Goal: Find specific page/section: Find specific page/section

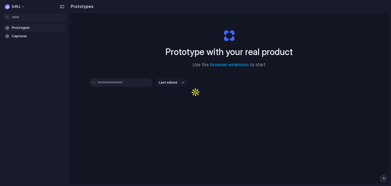
click at [191, 96] on div "Last edited" at bounding box center [229, 100] width 280 height 45
click at [126, 145] on div "Prototype with your real product Use the browser extension to start Last edited" at bounding box center [229, 112] width 321 height 198
click at [105, 81] on input "text" at bounding box center [121, 82] width 64 height 9
click at [237, 60] on div "Prototype with your real product Use the browser extension to start" at bounding box center [229, 46] width 204 height 55
click at [253, 76] on div "Prototype with your real product Use the browser extension to start Last edited" at bounding box center [229, 112] width 321 height 198
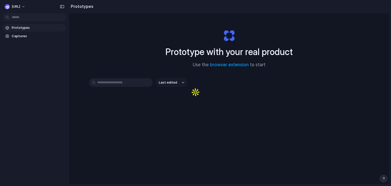
click at [235, 128] on div "Prototype with your real product Use the browser extension to start Last edited" at bounding box center [229, 112] width 321 height 198
